Goal: Information Seeking & Learning: Compare options

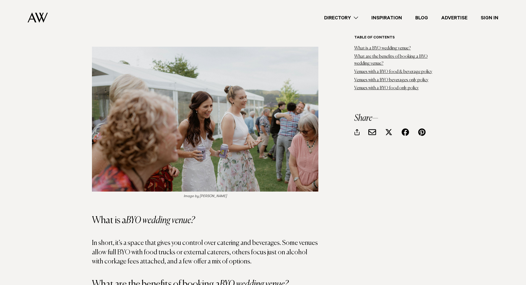
scroll to position [469, 0]
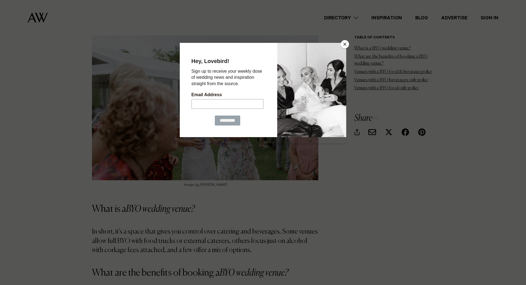
click at [345, 44] on button "Close" at bounding box center [345, 44] width 8 height 8
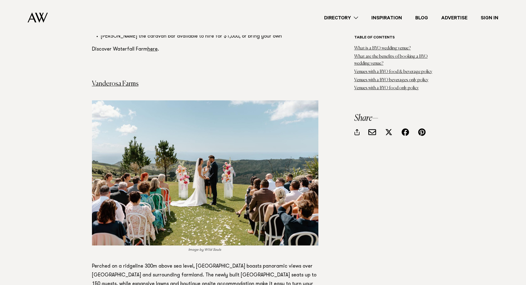
scroll to position [1408, 0]
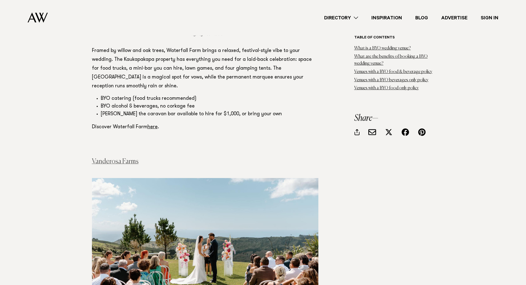
click at [112, 158] on link "Vanderosa Farms" at bounding box center [115, 161] width 47 height 7
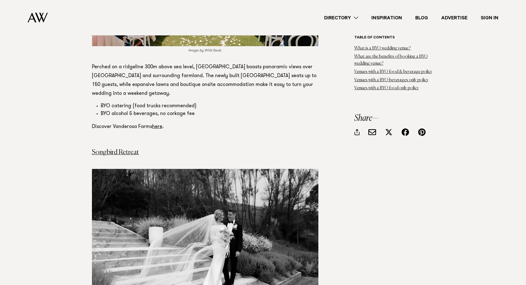
scroll to position [1684, 0]
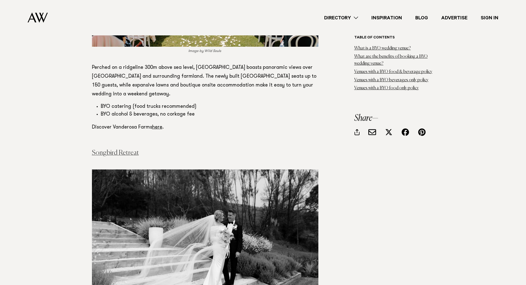
click at [122, 149] on link "Songbird Retreat" at bounding box center [115, 152] width 47 height 7
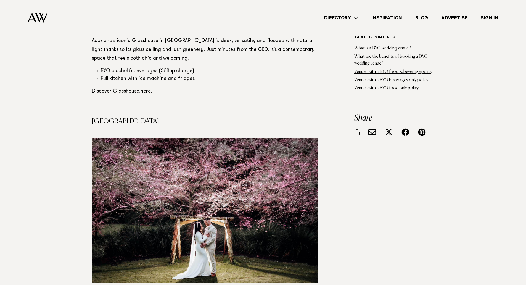
scroll to position [2567, 0]
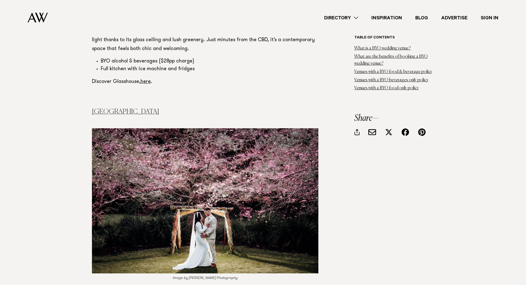
click at [134, 108] on link "[GEOGRAPHIC_DATA]" at bounding box center [125, 111] width 67 height 7
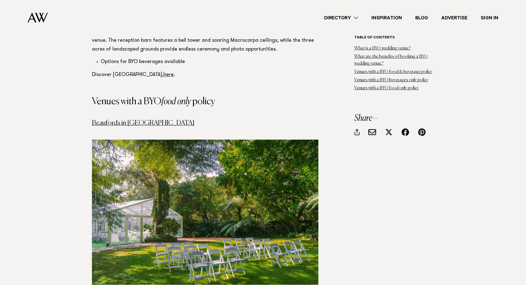
scroll to position [2843, 0]
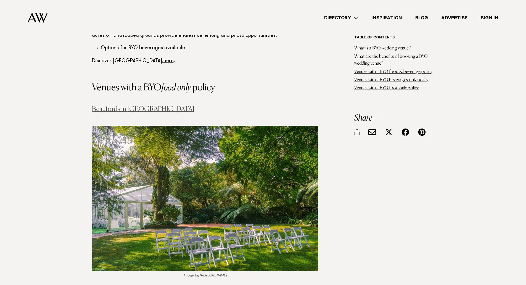
click at [116, 106] on link "Beaufords in [GEOGRAPHIC_DATA]" at bounding box center [143, 109] width 102 height 7
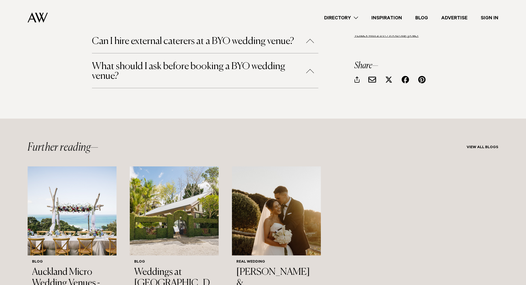
scroll to position [3561, 0]
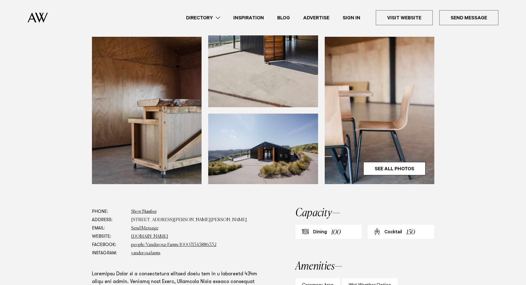
scroll to position [221, 0]
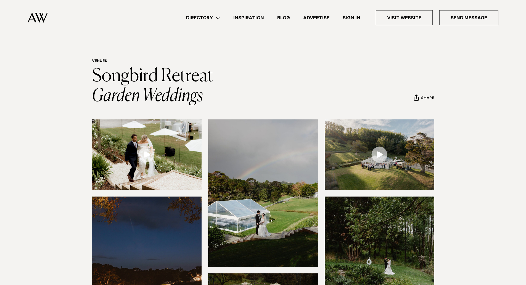
click at [146, 152] on link at bounding box center [147, 154] width 110 height 70
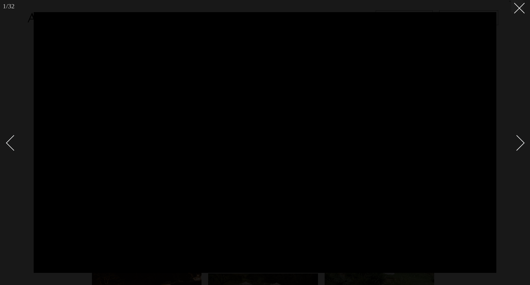
click at [520, 144] on div "Next slide" at bounding box center [517, 143] width 16 height 16
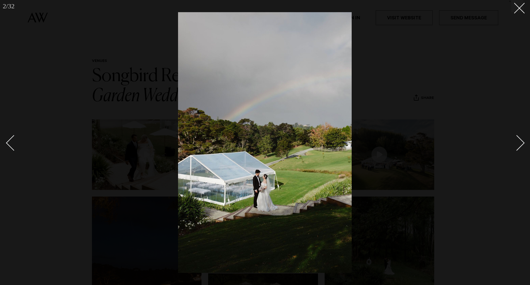
click at [520, 145] on div "Next slide" at bounding box center [517, 143] width 16 height 16
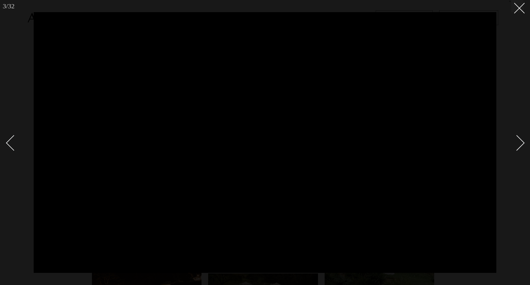
click at [520, 146] on div "Next slide" at bounding box center [517, 143] width 16 height 16
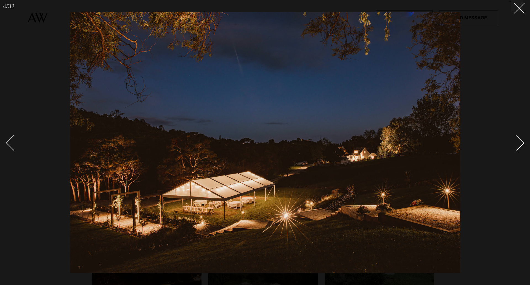
click at [520, 147] on div "Next slide" at bounding box center [517, 143] width 16 height 16
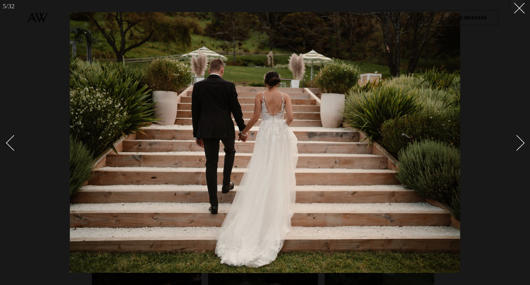
click at [520, 147] on div "Next slide" at bounding box center [517, 143] width 16 height 16
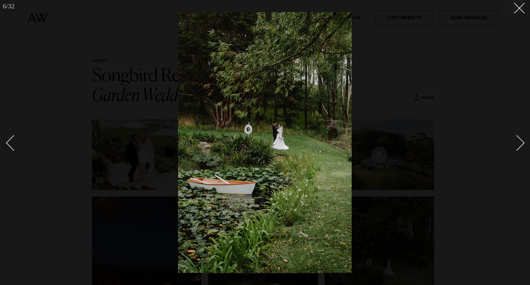
click at [520, 147] on div "Next slide" at bounding box center [517, 143] width 16 height 16
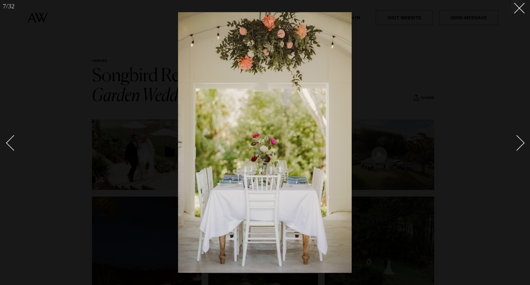
click at [520, 147] on div "Next slide" at bounding box center [517, 143] width 16 height 16
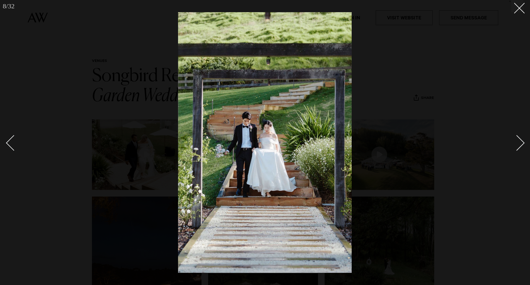
click at [520, 147] on div "Next slide" at bounding box center [517, 143] width 16 height 16
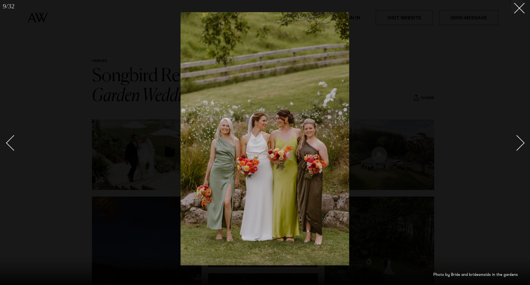
click at [520, 147] on div "Next slide" at bounding box center [517, 143] width 16 height 16
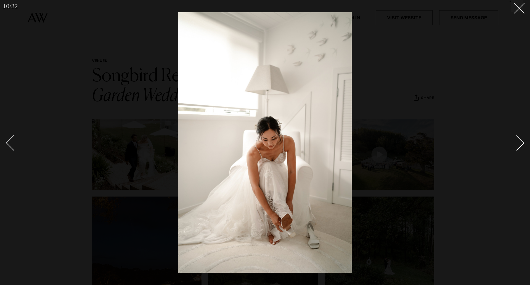
click at [520, 147] on div "Next slide" at bounding box center [517, 143] width 16 height 16
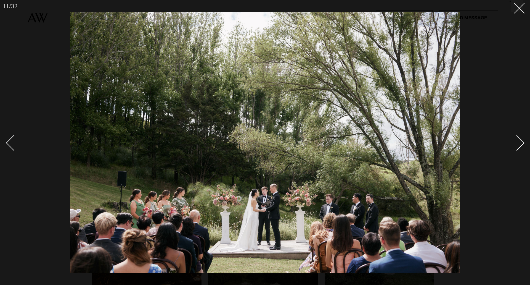
click at [520, 148] on link at bounding box center [513, 143] width 19 height 28
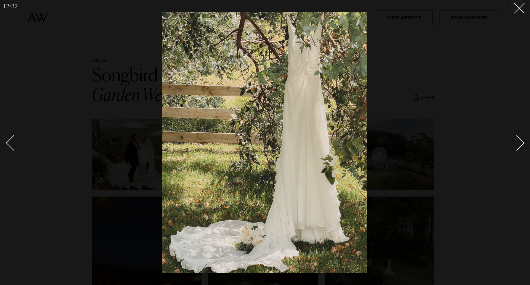
click at [520, 148] on link at bounding box center [513, 143] width 19 height 28
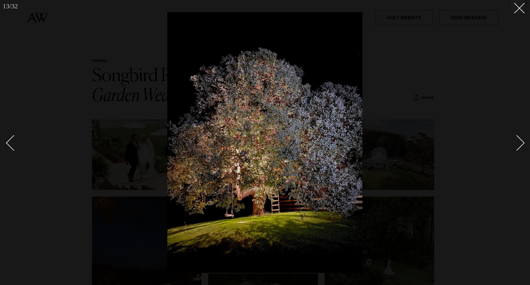
click at [520, 149] on link at bounding box center [513, 143] width 19 height 28
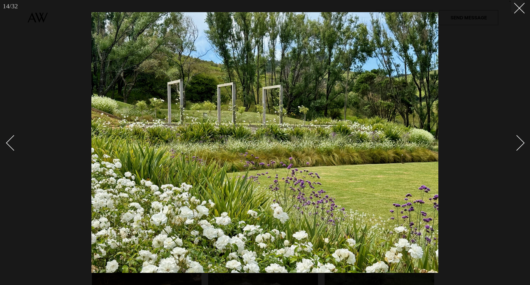
click at [520, 149] on link at bounding box center [513, 143] width 19 height 28
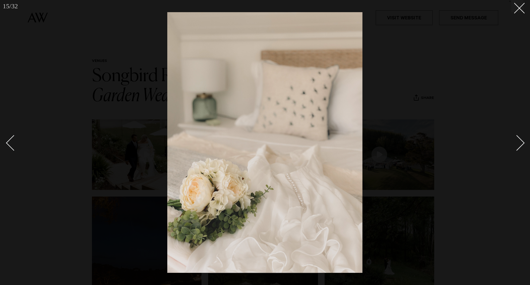
click at [520, 150] on link at bounding box center [513, 143] width 19 height 28
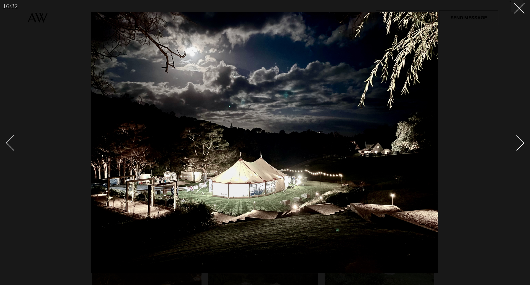
click at [520, 150] on link at bounding box center [513, 143] width 19 height 28
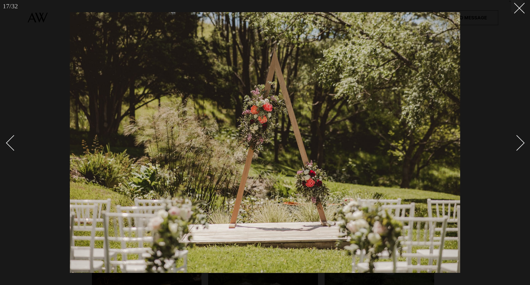
click at [520, 150] on link at bounding box center [513, 143] width 19 height 28
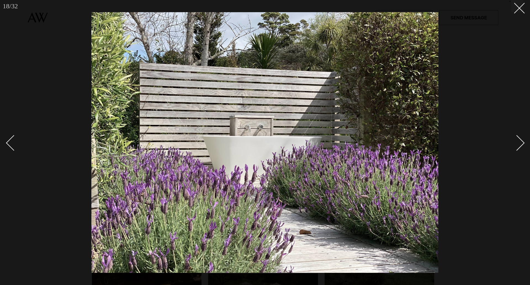
click at [520, 150] on link at bounding box center [513, 143] width 19 height 28
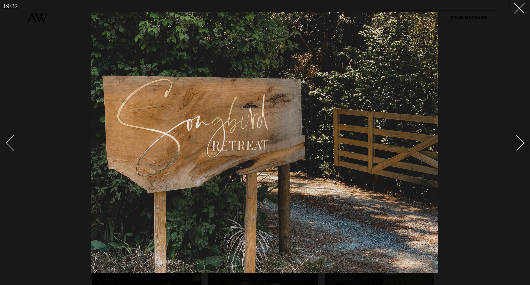
click at [520, 150] on link at bounding box center [513, 143] width 19 height 28
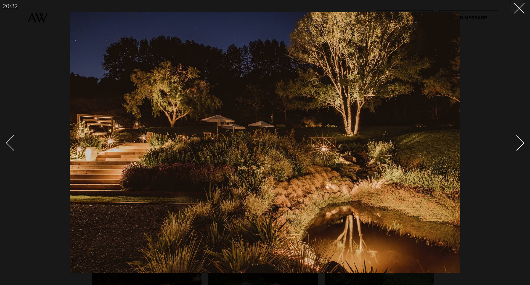
click at [520, 150] on link at bounding box center [513, 143] width 19 height 28
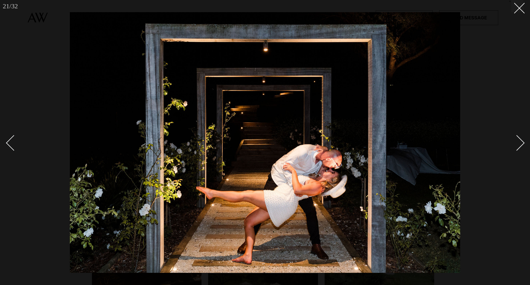
click at [520, 150] on link at bounding box center [513, 143] width 19 height 28
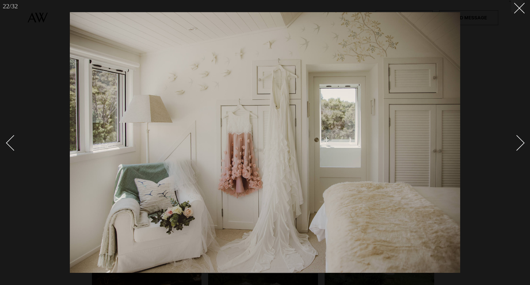
click at [520, 151] on link at bounding box center [513, 143] width 19 height 28
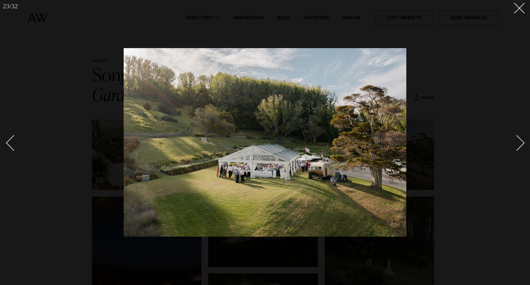
click at [520, 151] on link at bounding box center [513, 143] width 19 height 28
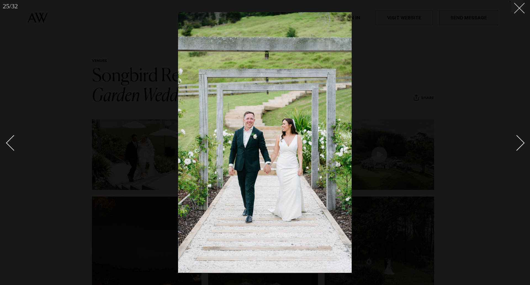
click at [522, 1] on button at bounding box center [517, 6] width 12 height 12
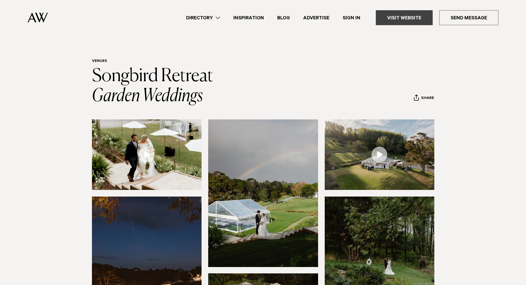
click at [415, 17] on link "Visit Website" at bounding box center [404, 17] width 57 height 15
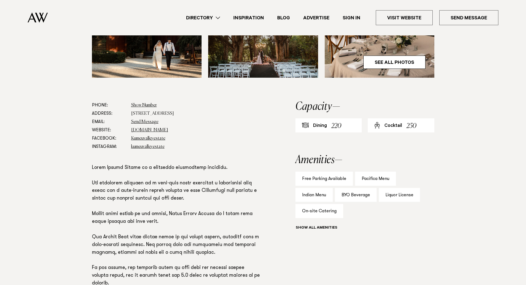
scroll to position [248, 0]
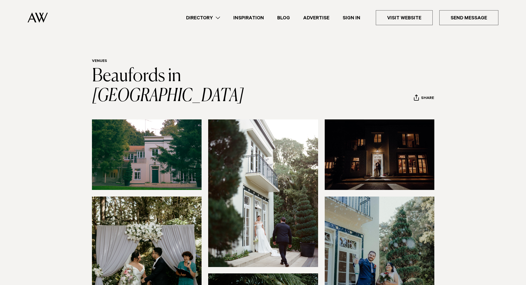
click at [118, 132] on img at bounding box center [147, 154] width 110 height 70
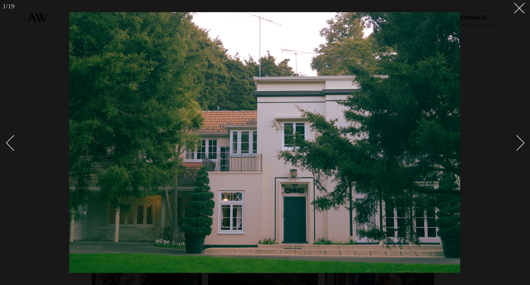
click at [519, 141] on div "Next slide" at bounding box center [517, 143] width 16 height 16
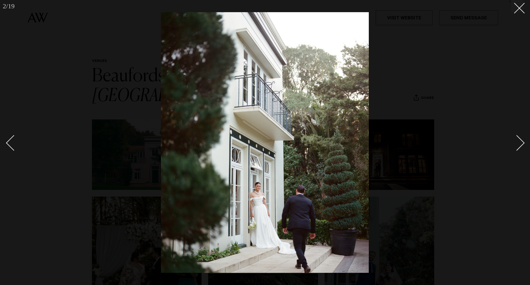
click at [519, 141] on div "Next slide" at bounding box center [517, 143] width 16 height 16
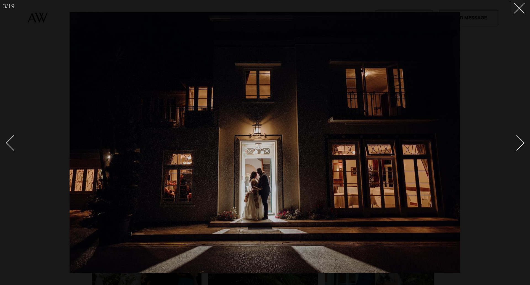
click at [519, 141] on div "Next slide" at bounding box center [517, 143] width 16 height 16
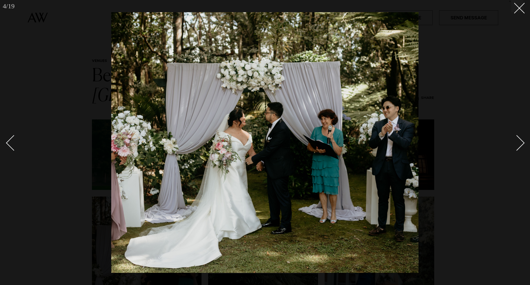
click at [519, 141] on div "Next slide" at bounding box center [517, 143] width 16 height 16
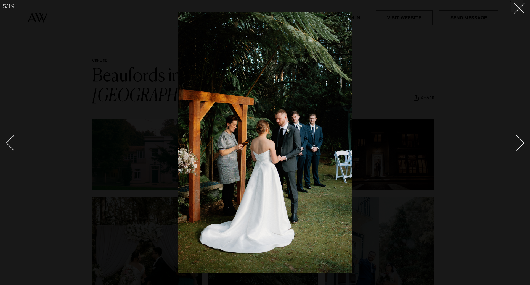
click at [519, 142] on div "Next slide" at bounding box center [517, 143] width 16 height 16
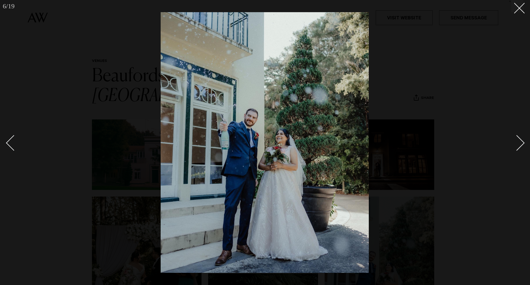
click at [519, 142] on div "Next slide" at bounding box center [517, 143] width 16 height 16
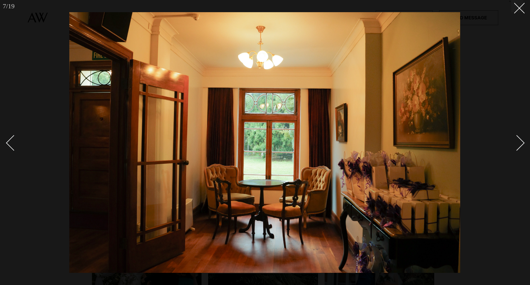
click at [519, 143] on div "Next slide" at bounding box center [517, 143] width 16 height 16
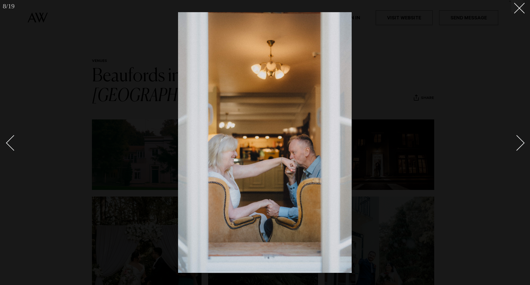
click at [519, 143] on div "Next slide" at bounding box center [517, 143] width 16 height 16
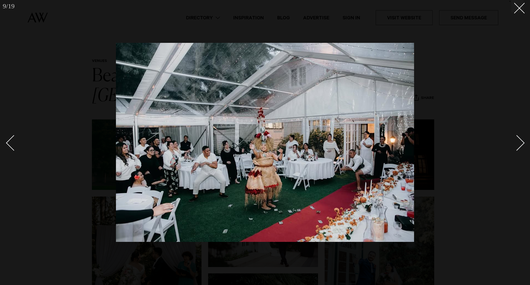
click at [519, 143] on div "Next slide" at bounding box center [517, 143] width 16 height 16
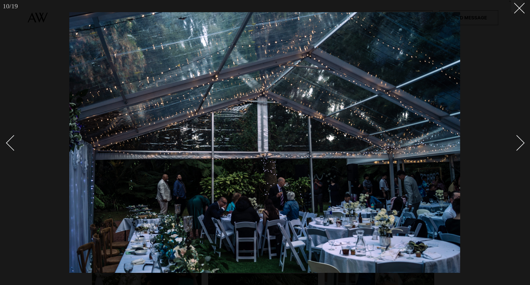
click at [519, 143] on div "Next slide" at bounding box center [517, 143] width 16 height 16
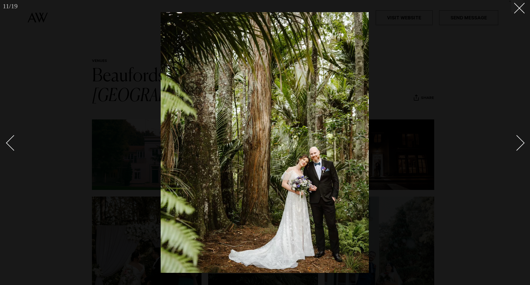
click at [519, 143] on div "Next slide" at bounding box center [517, 143] width 16 height 16
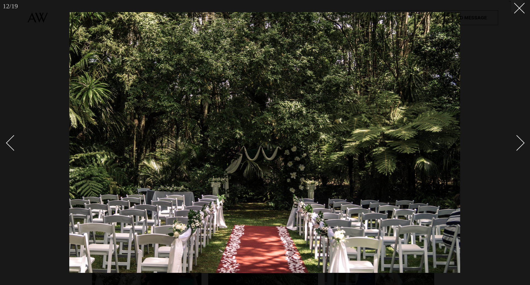
click at [519, 143] on div "Next slide" at bounding box center [517, 143] width 16 height 16
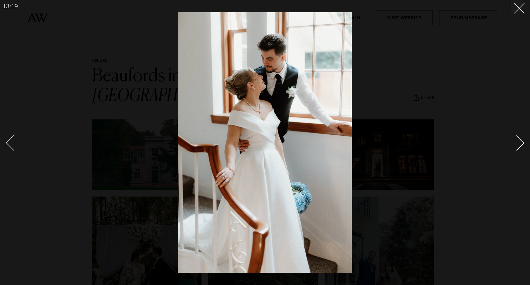
click at [519, 143] on div "Next slide" at bounding box center [517, 143] width 16 height 16
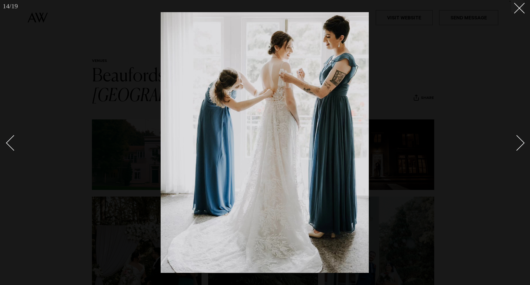
click at [519, 143] on div "Next slide" at bounding box center [517, 143] width 16 height 16
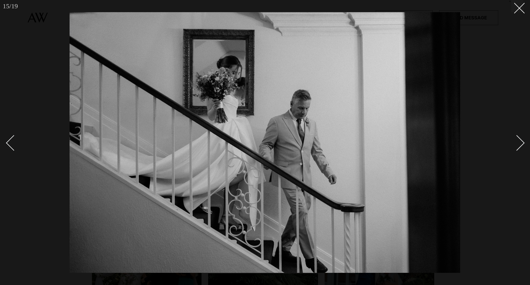
click at [519, 143] on div "Next slide" at bounding box center [517, 143] width 16 height 16
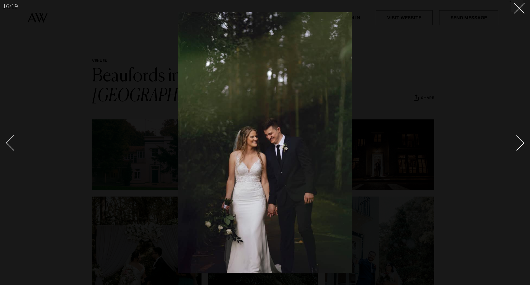
click at [519, 143] on div "Next slide" at bounding box center [517, 143] width 16 height 16
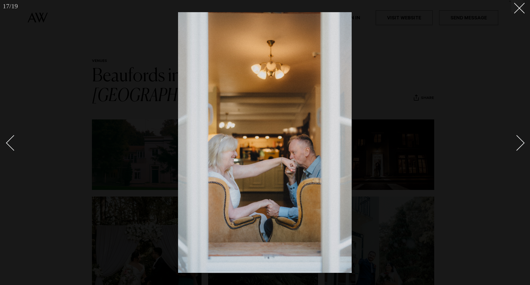
click at [519, 143] on div "Next slide" at bounding box center [517, 143] width 16 height 16
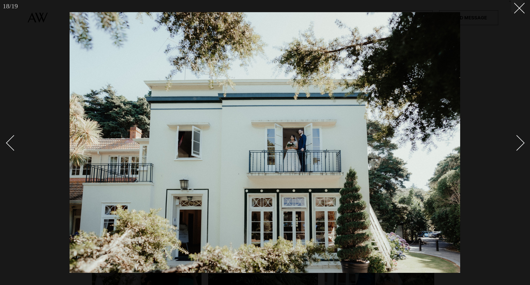
click at [519, 143] on div "Next slide" at bounding box center [517, 143] width 16 height 16
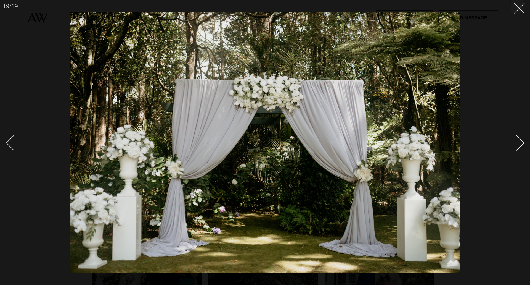
click at [519, 143] on div "Next slide" at bounding box center [517, 143] width 16 height 16
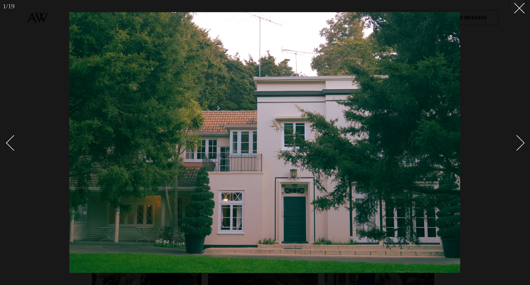
click at [519, 143] on div "Next slide" at bounding box center [517, 143] width 16 height 16
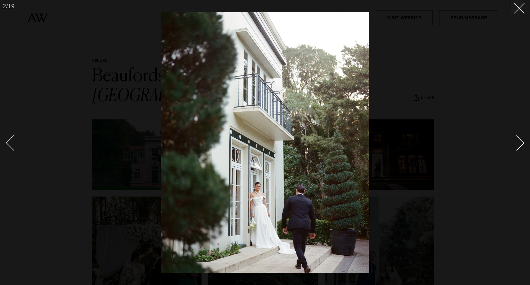
click at [519, 143] on div "Next slide" at bounding box center [517, 143] width 16 height 16
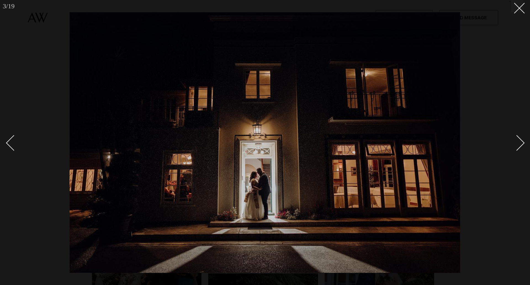
click at [524, 9] on div at bounding box center [265, 142] width 530 height 285
